Goal: Task Accomplishment & Management: Use online tool/utility

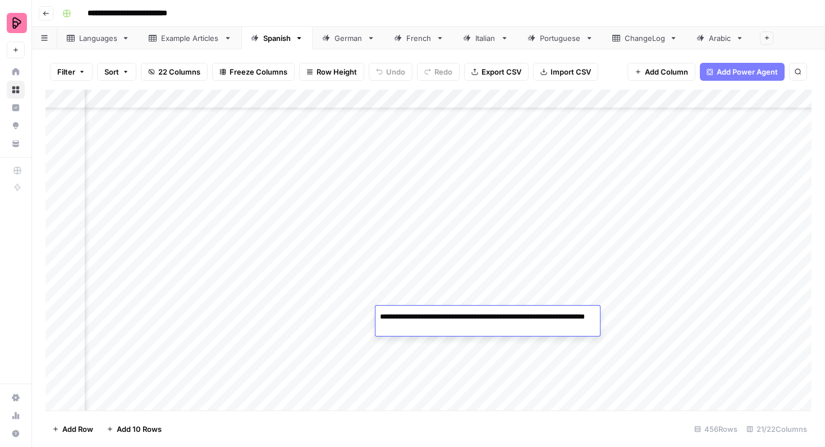
scroll to position [5181, 1226]
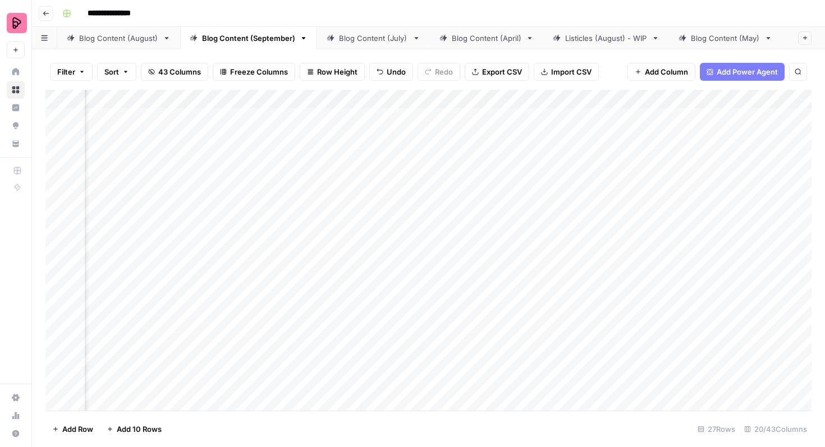
scroll to position [0, 875]
click at [540, 198] on div "Add Column" at bounding box center [428, 250] width 766 height 321
click at [568, 120] on div "Add Column" at bounding box center [428, 250] width 766 height 321
click at [114, 45] on link "Blog Content (August)" at bounding box center [118, 38] width 123 height 22
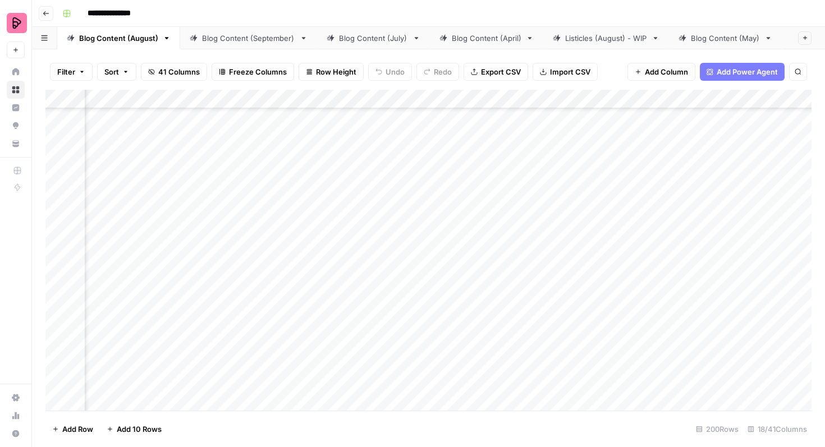
scroll to position [2551, 582]
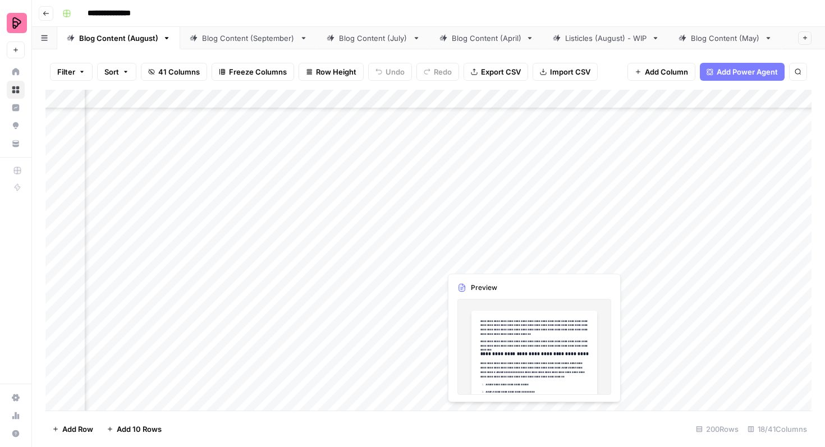
click at [480, 254] on div "Add Column" at bounding box center [428, 250] width 766 height 321
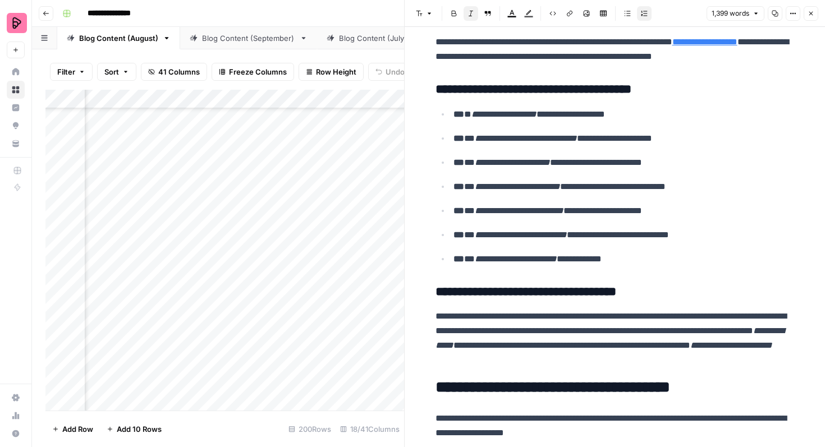
scroll to position [982, 0]
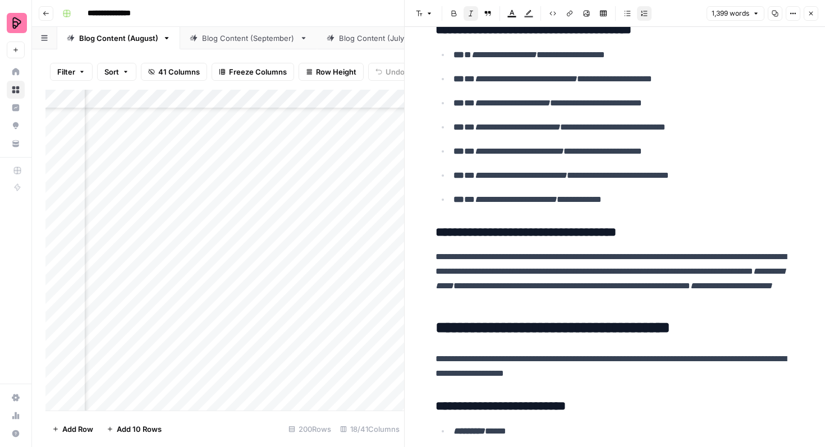
click at [807, 16] on button "Close" at bounding box center [811, 13] width 15 height 15
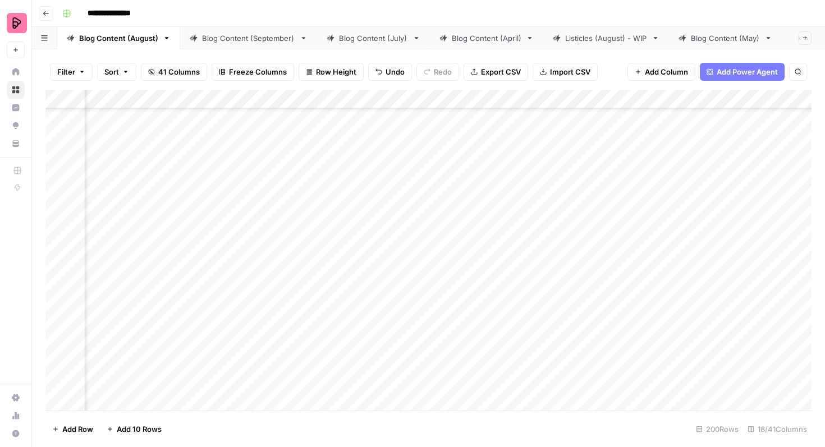
scroll to position [5552, 214]
click at [245, 41] on div "Blog Content (September)" at bounding box center [248, 38] width 93 height 11
click at [704, 264] on div "Add Column" at bounding box center [428, 250] width 766 height 321
click at [712, 270] on div "Add Column" at bounding box center [428, 250] width 766 height 321
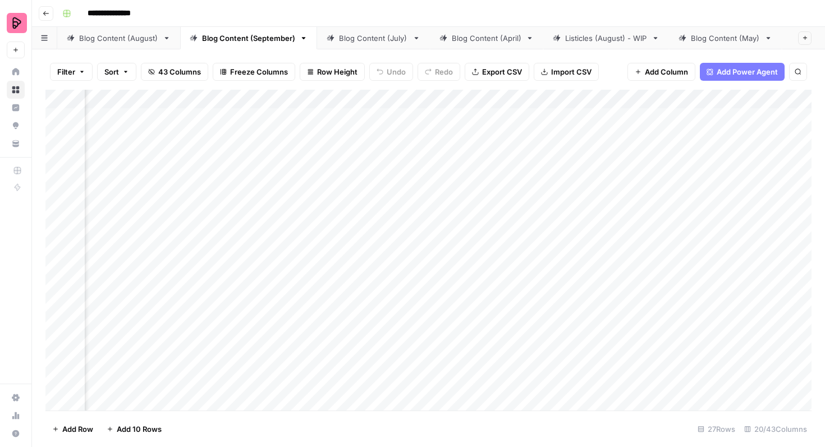
click at [706, 290] on div "Add Column" at bounding box center [428, 250] width 766 height 321
click at [129, 40] on div "Blog Content (August)" at bounding box center [118, 38] width 79 height 11
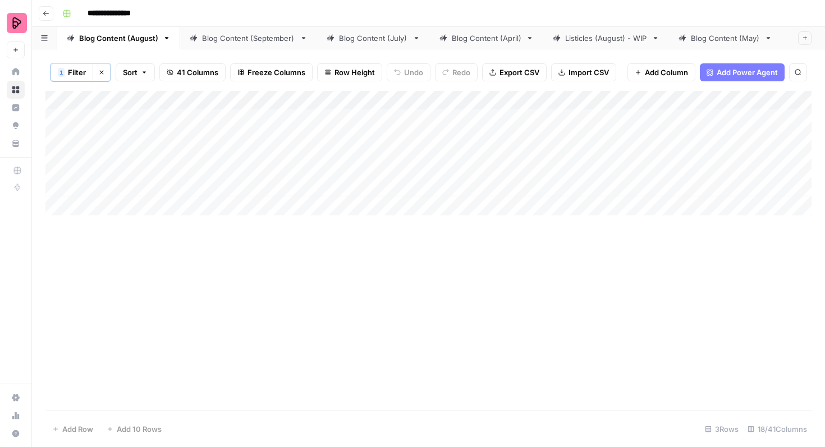
click at [103, 72] on icon "button" at bounding box center [101, 72] width 7 height 7
drag, startPoint x: 304, startPoint y: 371, endPoint x: 125, endPoint y: 158, distance: 278.0
click at [125, 158] on div "Add Column" at bounding box center [428, 250] width 766 height 321
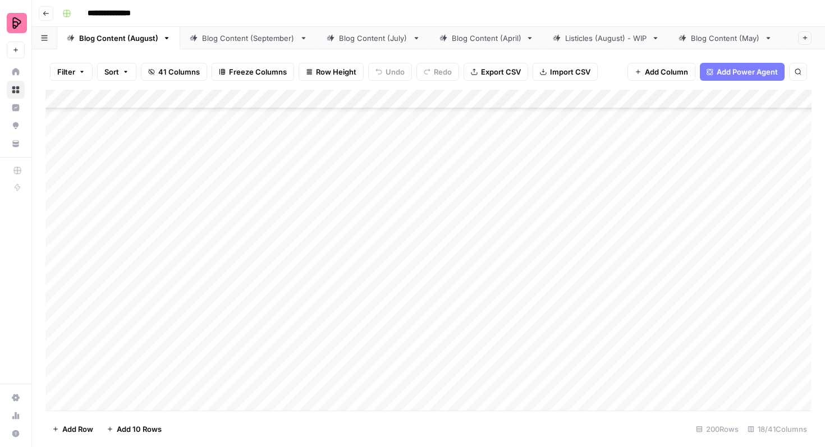
click at [258, 40] on div "Blog Content (September)" at bounding box center [248, 38] width 93 height 11
drag, startPoint x: 114, startPoint y: 123, endPoint x: 297, endPoint y: 376, distance: 311.8
click at [297, 376] on div "Add Column" at bounding box center [428, 250] width 766 height 321
